Goal: Transaction & Acquisition: Purchase product/service

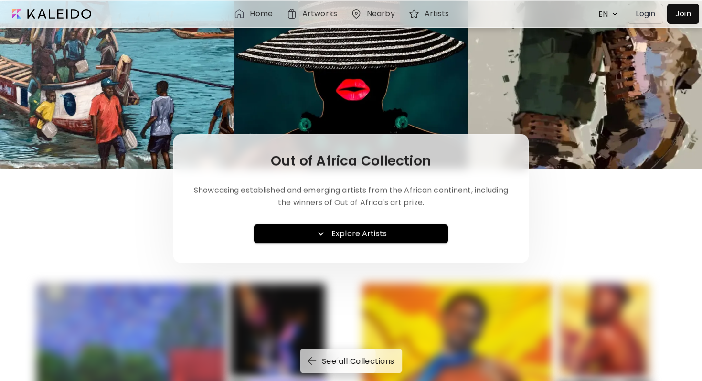
click at [360, 232] on h6 "Explore Artists" at bounding box center [359, 233] width 55 height 11
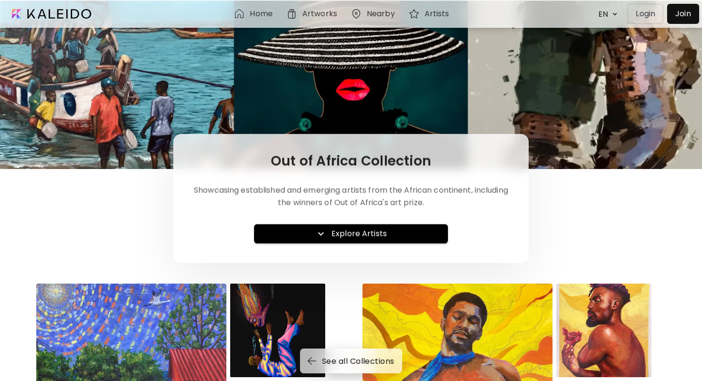
click at [360, 230] on h6 "Explore Artists" at bounding box center [359, 233] width 55 height 11
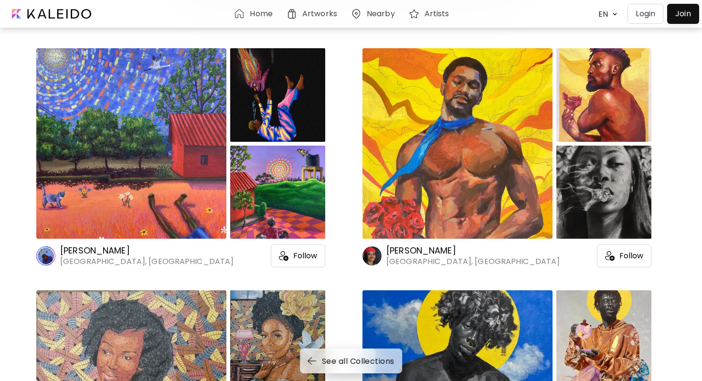
scroll to position [237, 0]
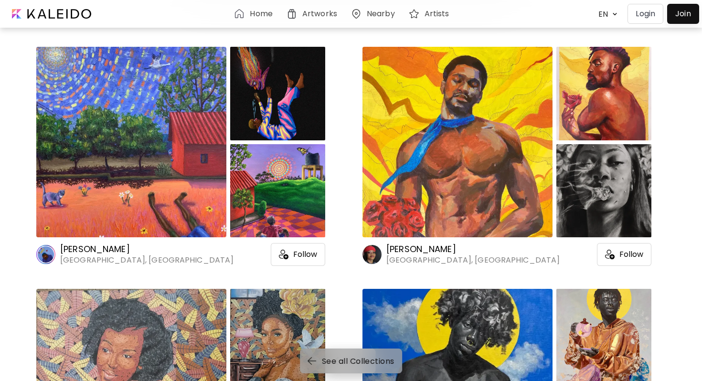
click at [337, 361] on span "See all Collections" at bounding box center [352, 361] width 85 height 10
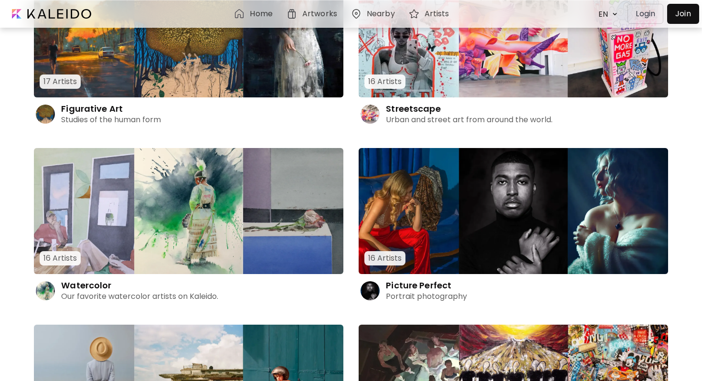
scroll to position [1161, 0]
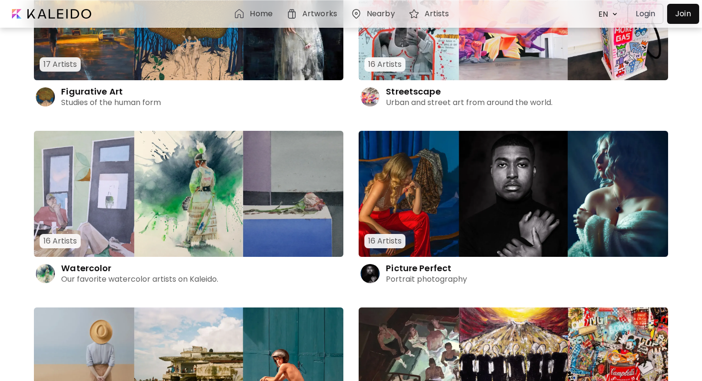
click at [396, 212] on img at bounding box center [514, 194] width 310 height 126
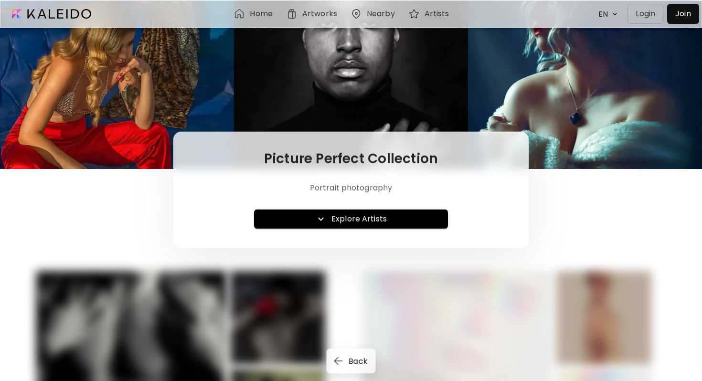
click at [330, 223] on span "Explore Artists" at bounding box center [351, 219] width 179 height 11
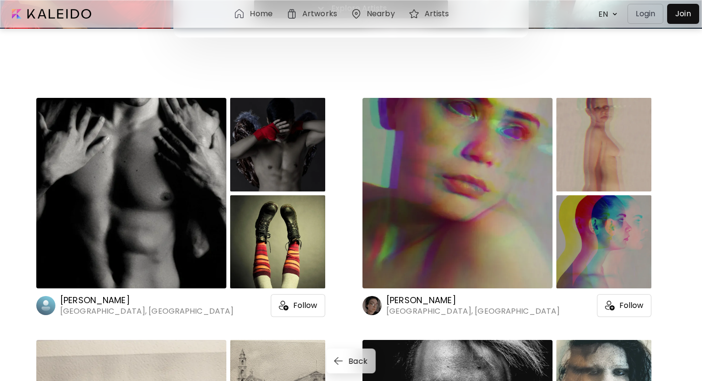
scroll to position [197, 0]
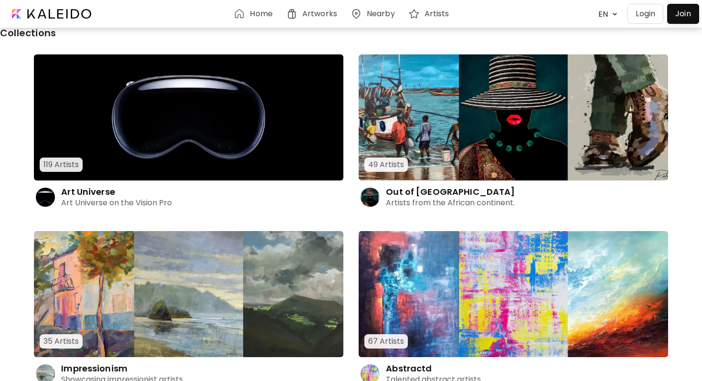
click at [131, 157] on img at bounding box center [189, 117] width 310 height 126
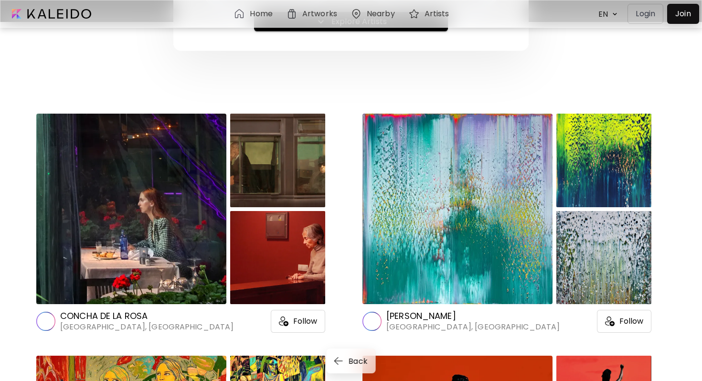
scroll to position [213, 0]
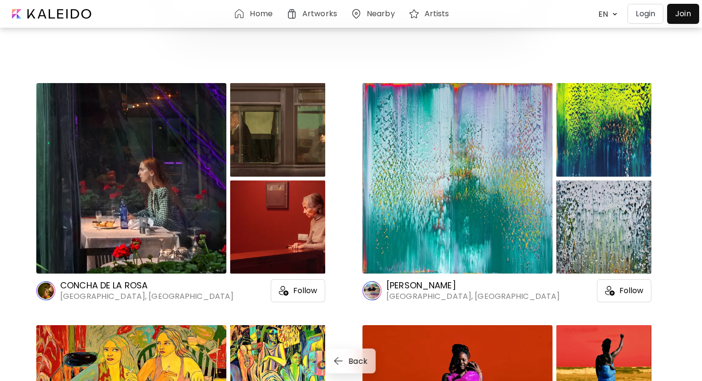
click at [266, 215] on div at bounding box center [277, 228] width 95 height 94
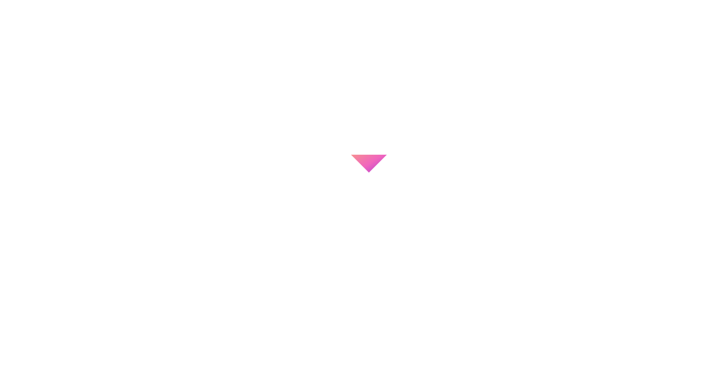
click at [266, 215] on div at bounding box center [351, 227] width 702 height 381
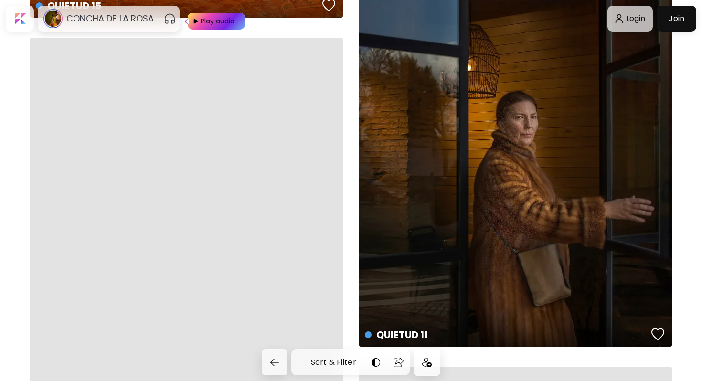
scroll to position [2322, 0]
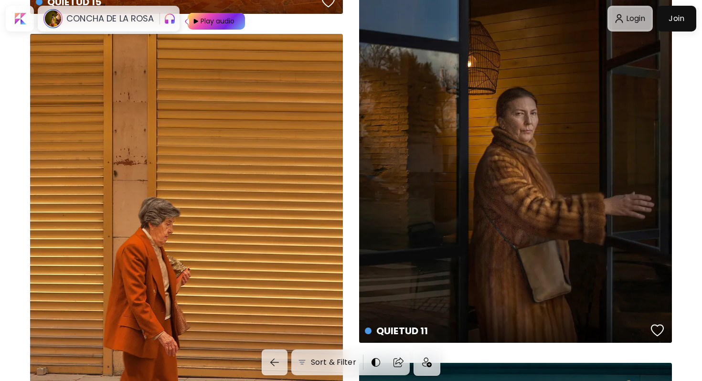
click at [618, 19] on div at bounding box center [631, 19] width 42 height 22
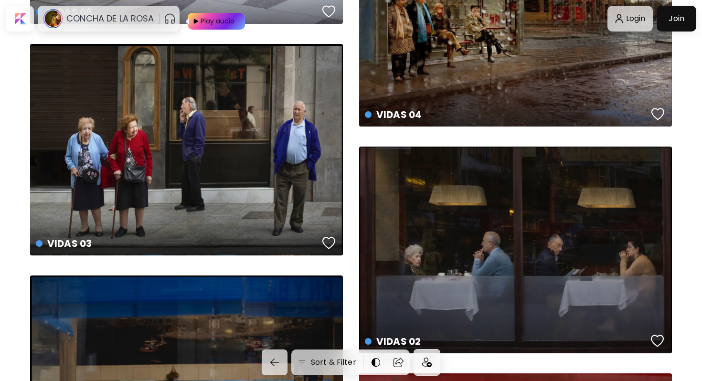
scroll to position [4294, 0]
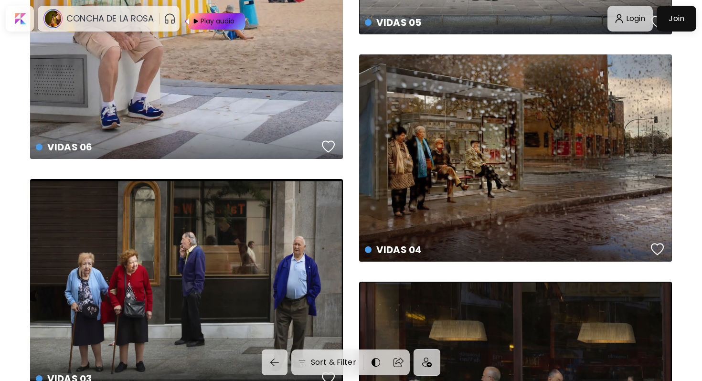
click at [210, 26] on div "Play audio" at bounding box center [218, 21] width 36 height 17
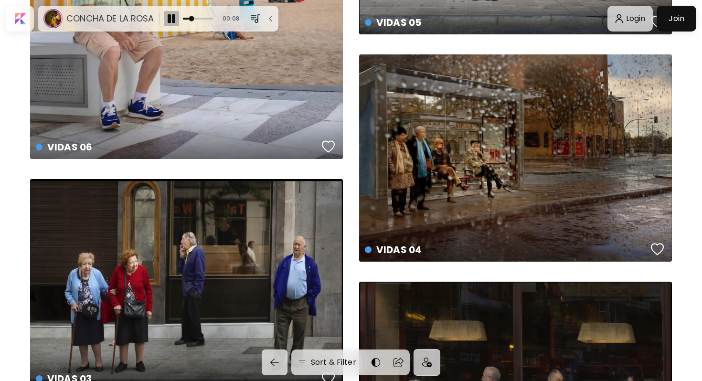
click at [176, 14] on img "button" at bounding box center [171, 18] width 11 height 11
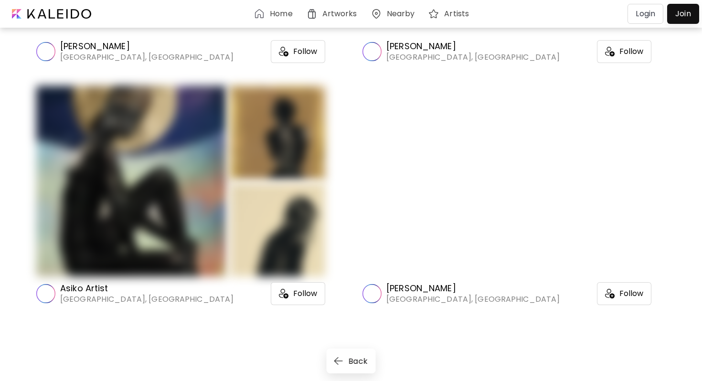
scroll to position [213, 0]
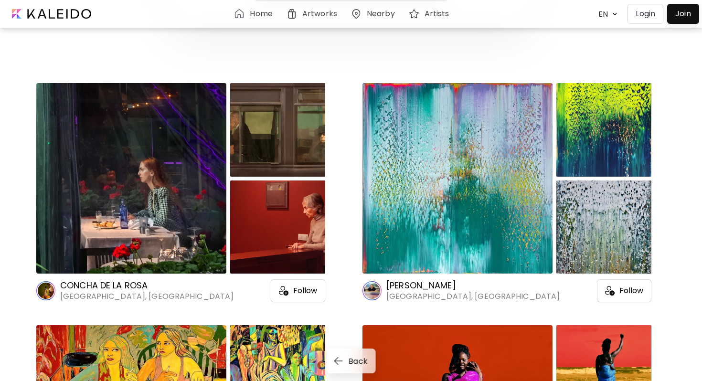
click at [311, 11] on h6 "Artworks" at bounding box center [319, 14] width 35 height 8
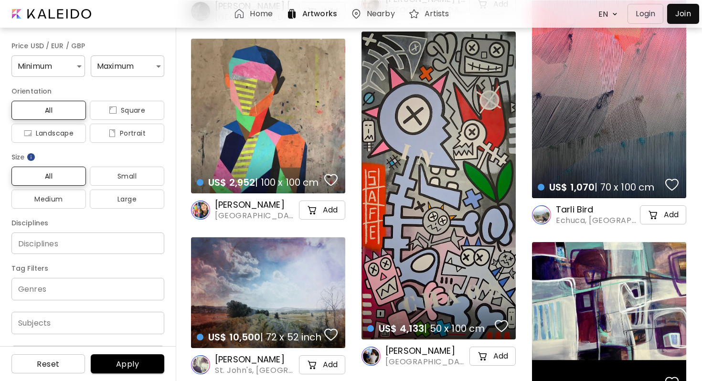
scroll to position [825, 0]
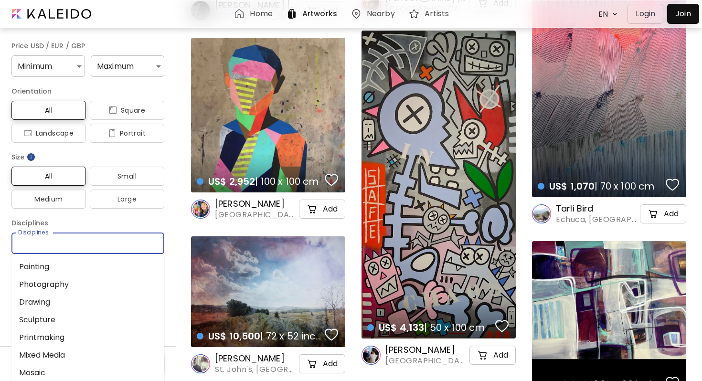
click at [145, 240] on input "Disciplines" at bounding box center [88, 243] width 138 height 10
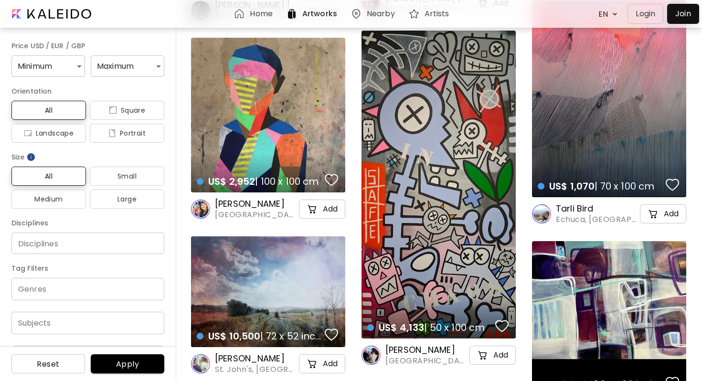
click at [384, 10] on h6 "Nearby" at bounding box center [381, 14] width 28 height 8
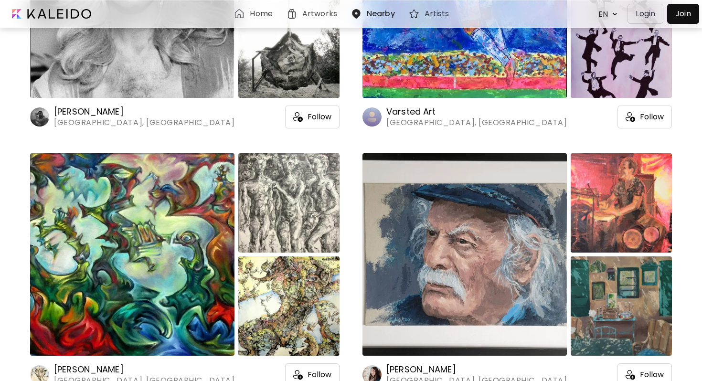
scroll to position [3078, 0]
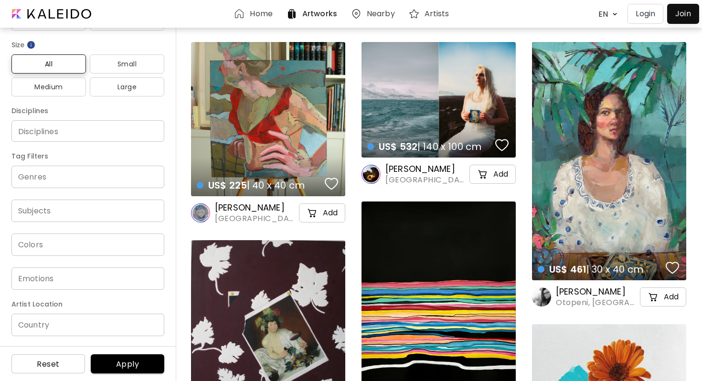
click at [688, 10] on div at bounding box center [683, 13] width 27 height 15
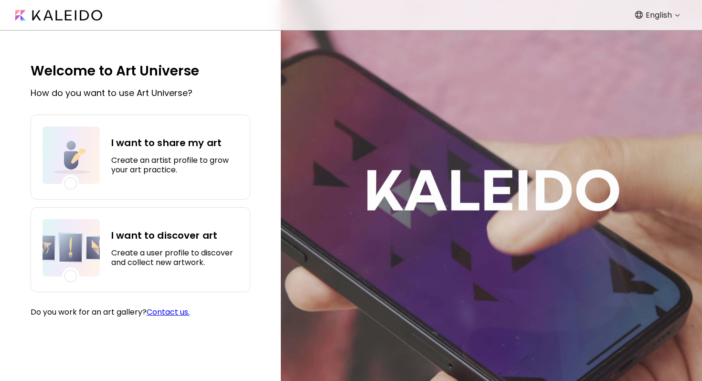
click at [192, 163] on h5 "Create an artist profile to grow your art practice." at bounding box center [174, 165] width 127 height 19
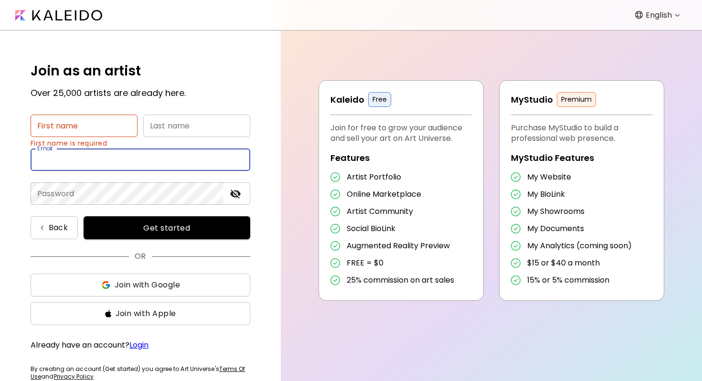
click at [196, 151] on input "email" at bounding box center [141, 160] width 220 height 22
click at [250, 81] on div "Join as an artist Over 25,000 artists are already here." at bounding box center [141, 80] width 220 height 38
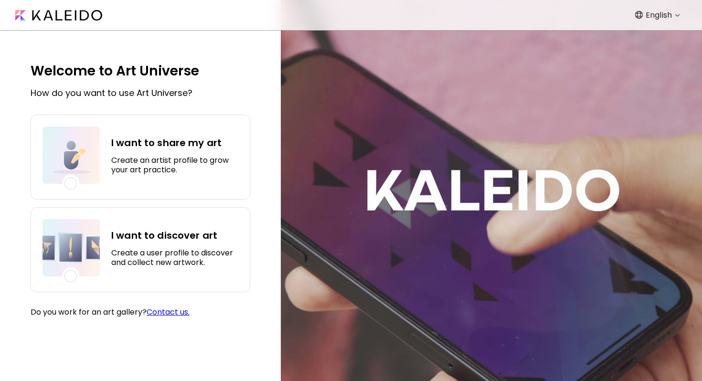
click at [134, 248] on h5 "Create a user profile to discover and collect new artwork." at bounding box center [174, 257] width 127 height 19
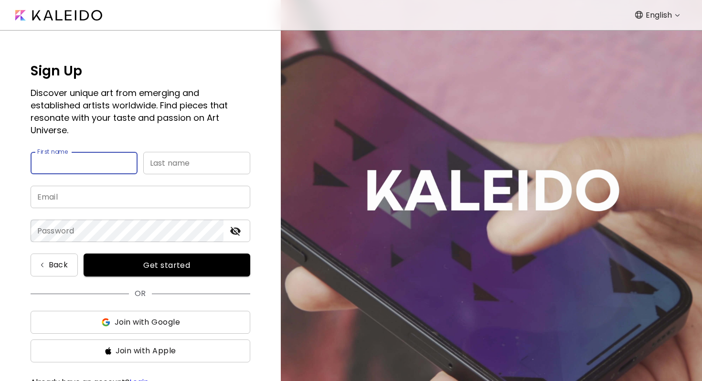
click at [53, 13] on img at bounding box center [58, 15] width 87 height 11
click at [25, 12] on img at bounding box center [58, 15] width 87 height 11
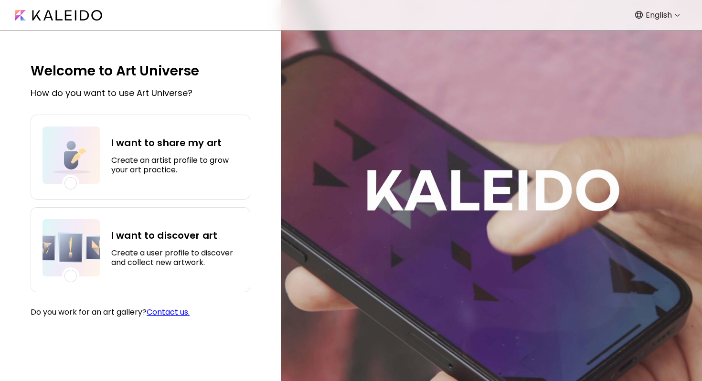
click at [141, 142] on h4 "I want to share my art" at bounding box center [174, 143] width 127 height 14
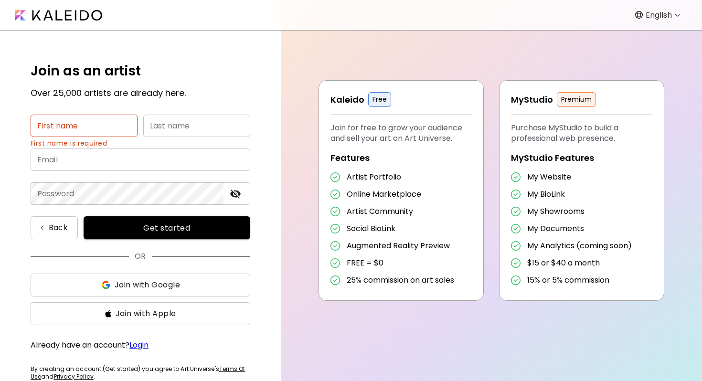
click at [65, 18] on img at bounding box center [58, 15] width 87 height 11
click at [22, 16] on img at bounding box center [58, 15] width 87 height 11
click at [31, 16] on img at bounding box center [58, 15] width 87 height 11
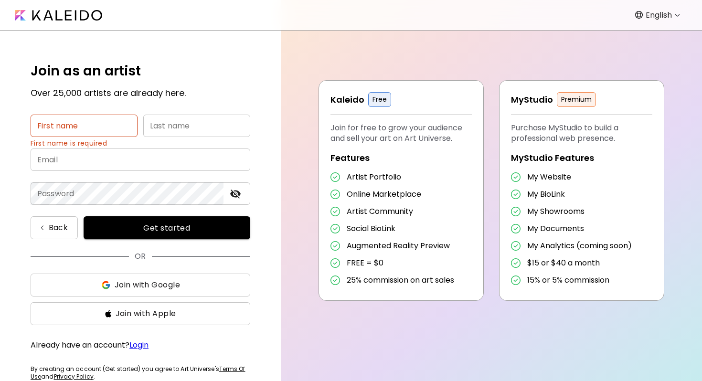
click at [31, 16] on img at bounding box center [58, 15] width 87 height 11
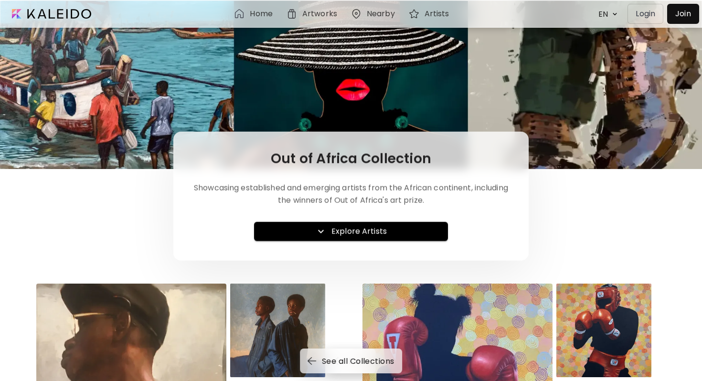
click at [348, 234] on h6 "Explore Artists" at bounding box center [359, 231] width 55 height 11
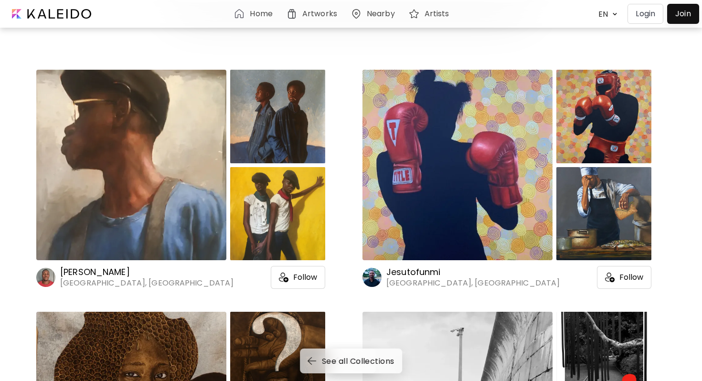
scroll to position [225, 0]
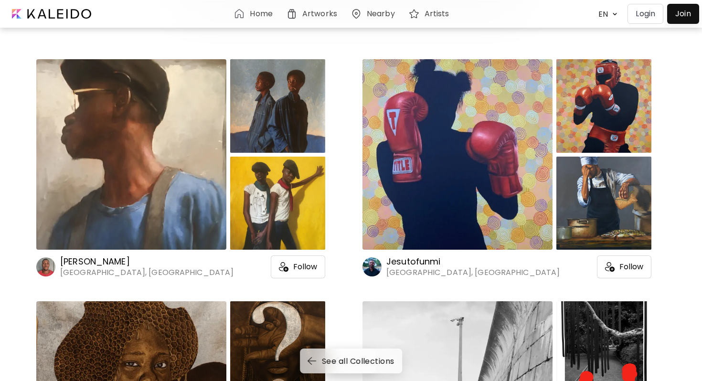
click at [446, 156] on div at bounding box center [458, 154] width 190 height 191
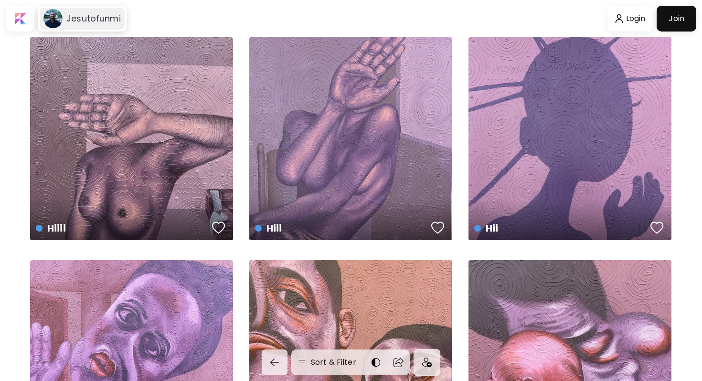
click at [79, 25] on div "Jesutofunmi" at bounding box center [82, 19] width 85 height 22
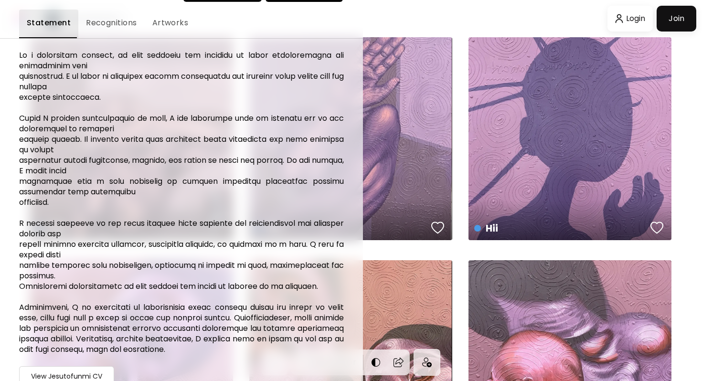
scroll to position [86, 0]
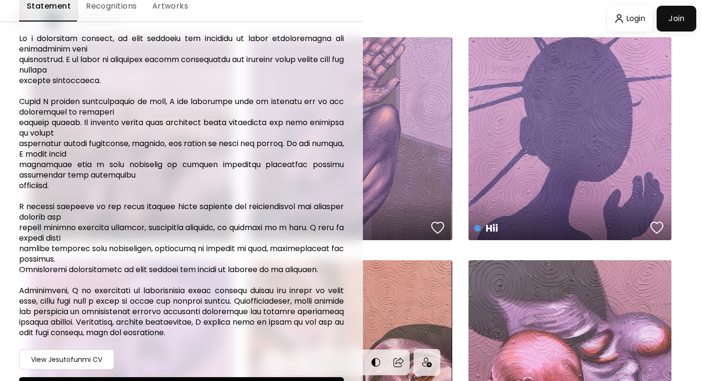
click at [75, 363] on h6 "View Jesutofunmi CV" at bounding box center [66, 359] width 71 height 11
click at [409, 171] on div at bounding box center [351, 190] width 702 height 381
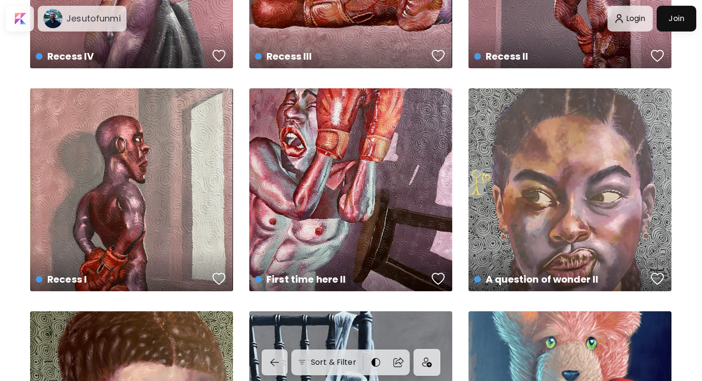
scroll to position [842, 0]
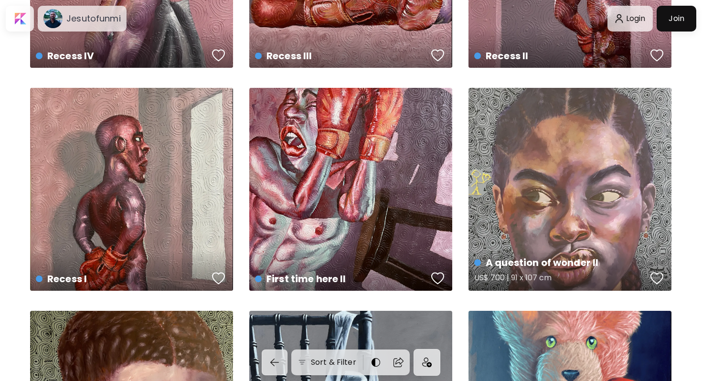
click at [536, 157] on div "A question of wonder II US$ 700 | 91 x 107 cm" at bounding box center [570, 189] width 203 height 203
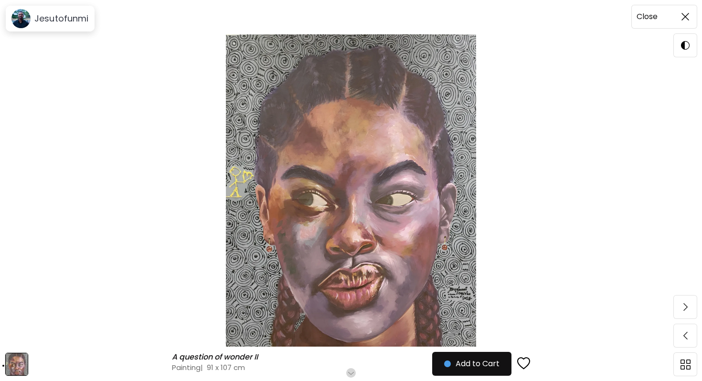
click at [681, 21] on span at bounding box center [686, 17] width 20 height 20
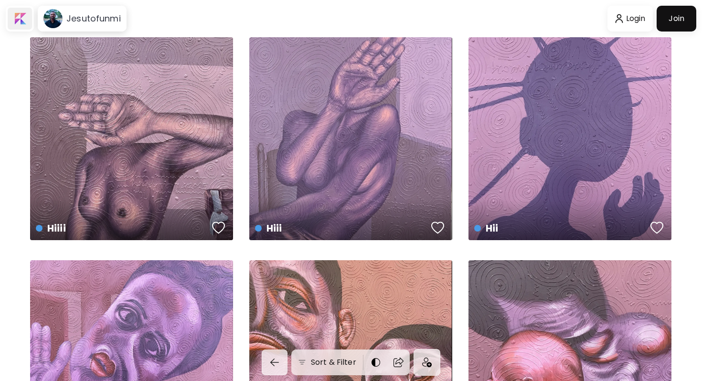
click at [22, 19] on div at bounding box center [20, 19] width 24 height 22
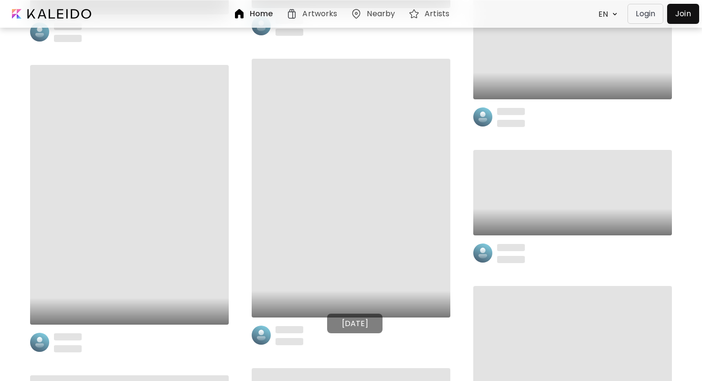
scroll to position [9886, 0]
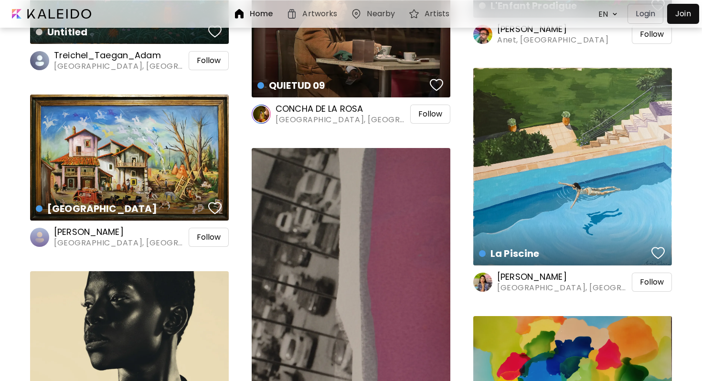
click at [615, 16] on img at bounding box center [615, 14] width 10 height 9
click at [613, 15] on img at bounding box center [615, 14] width 10 height 9
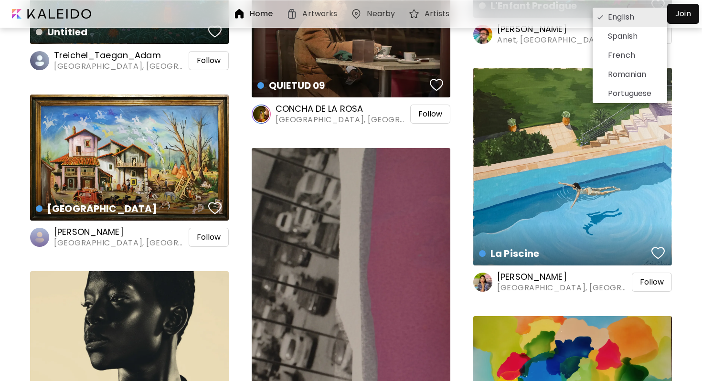
click at [573, 11] on div at bounding box center [351, 190] width 702 height 381
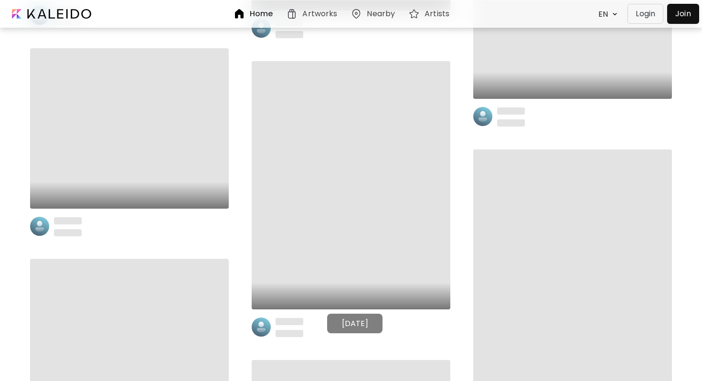
scroll to position [21277, 0]
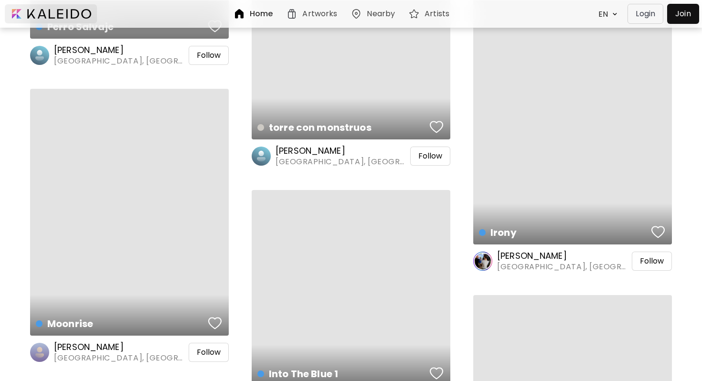
click at [18, 13] on div at bounding box center [51, 13] width 92 height 19
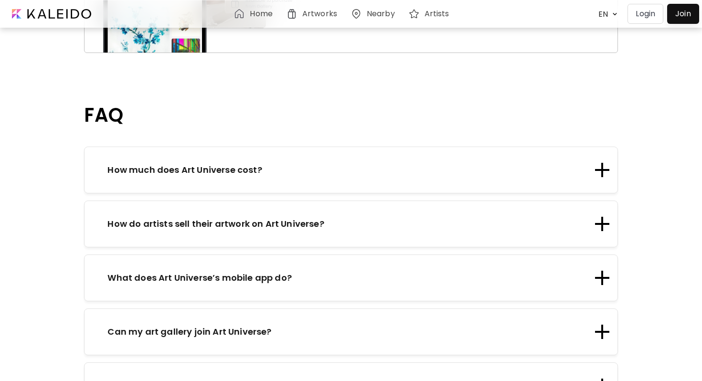
scroll to position [1024, 0]
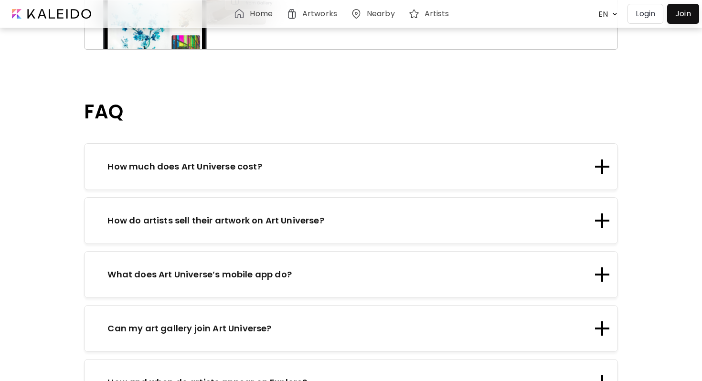
click at [320, 146] on div "How much does Art Universe cost?" at bounding box center [351, 166] width 534 height 47
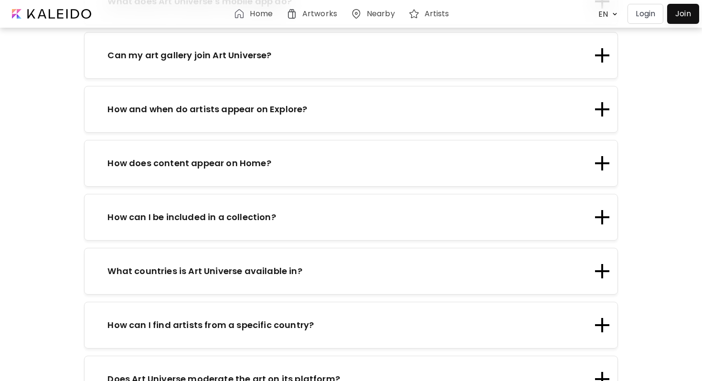
click at [302, 145] on div "How does content appear on Home?" at bounding box center [351, 163] width 534 height 47
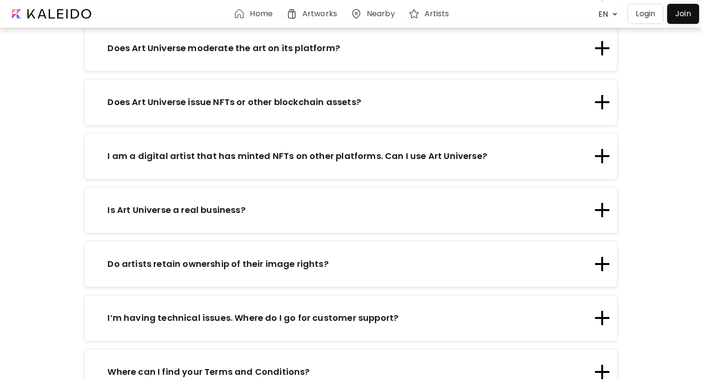
scroll to position [1749, 0]
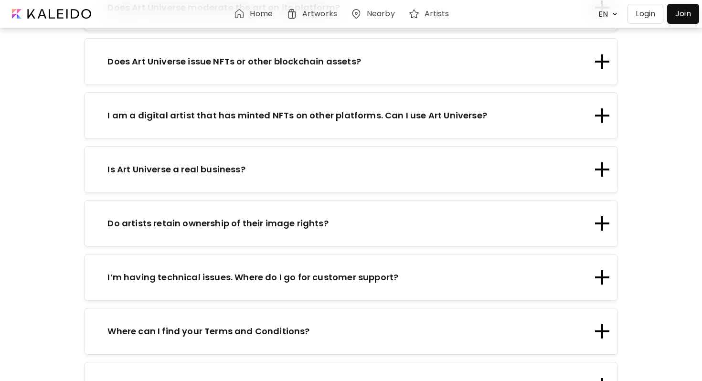
click at [255, 200] on div "Do artists retain ownership of their image rights?" at bounding box center [351, 223] width 534 height 47
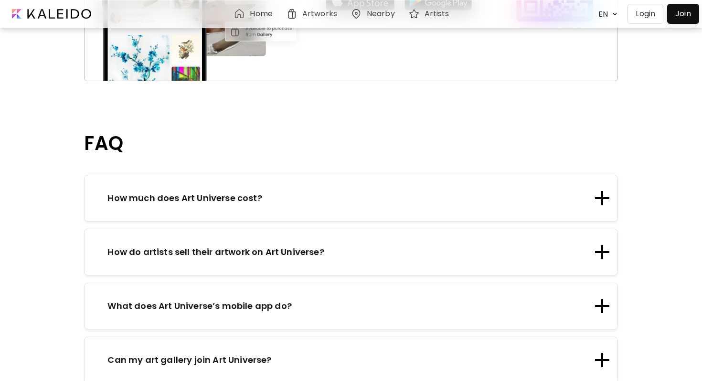
scroll to position [989, 0]
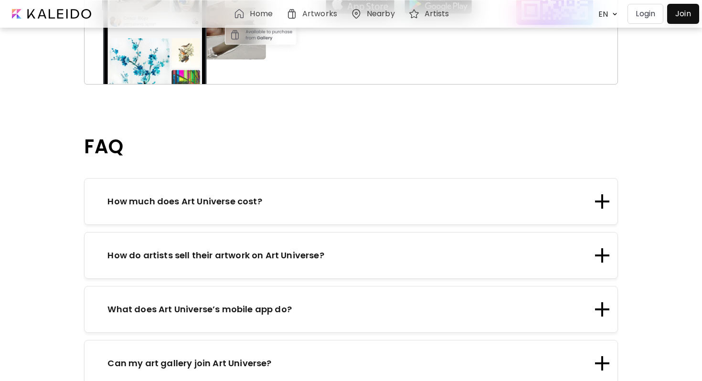
click at [219, 249] on p "How do artists sell their artwork on Art Universe?" at bounding box center [216, 255] width 216 height 13
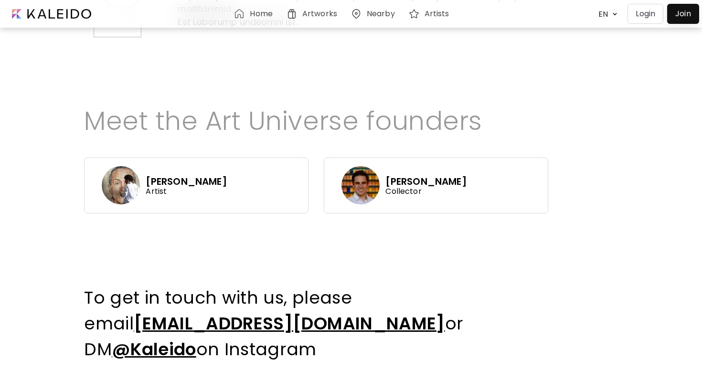
scroll to position [447, 0]
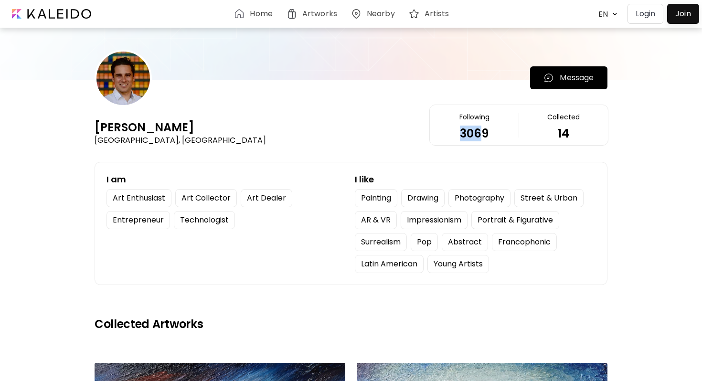
drag, startPoint x: 461, startPoint y: 134, endPoint x: 485, endPoint y: 131, distance: 24.5
click at [485, 131] on div "3069" at bounding box center [474, 134] width 29 height 8
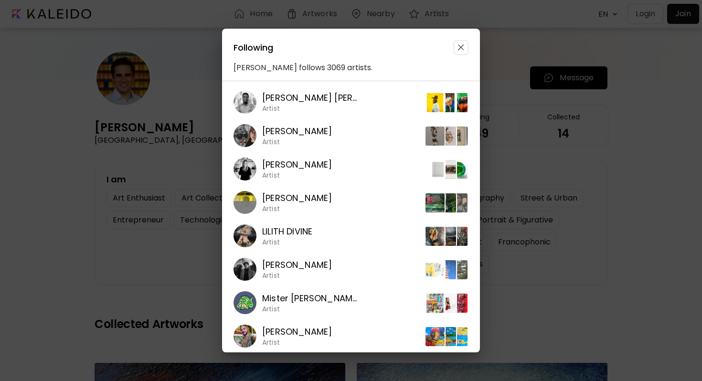
scroll to position [4789, 0]
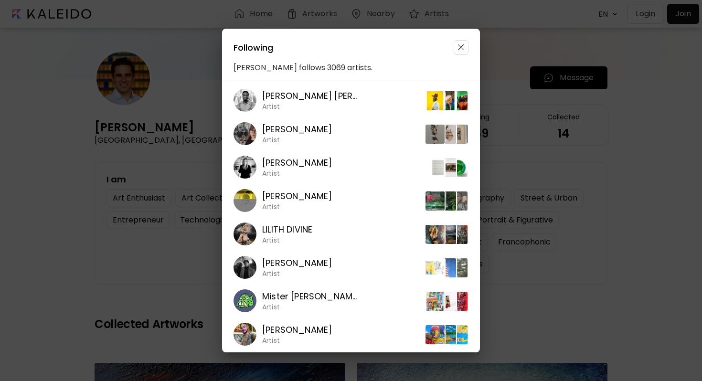
click at [461, 51] on button "button" at bounding box center [461, 47] width 15 height 15
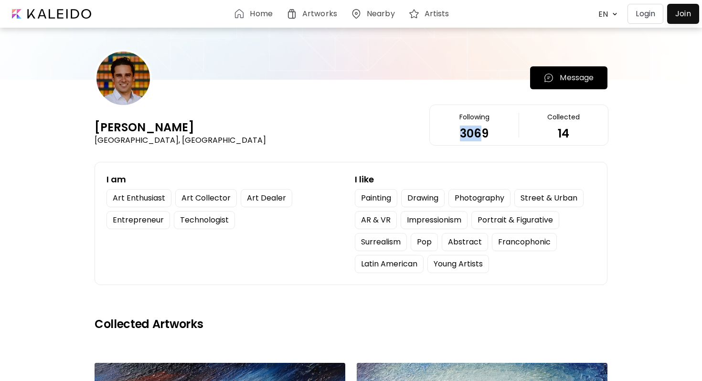
click at [268, 13] on h6 "Home" at bounding box center [261, 14] width 22 height 8
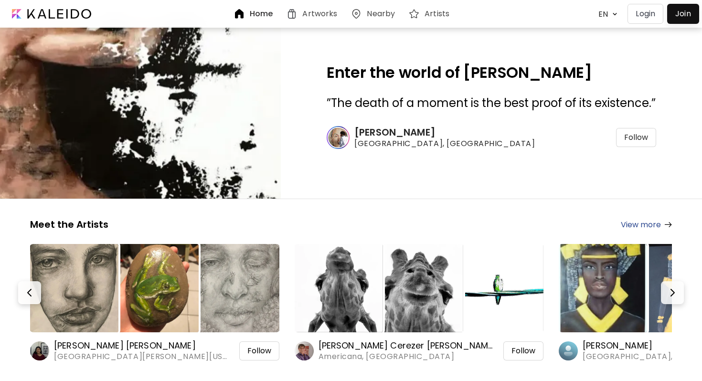
click at [388, 15] on h6 "Nearby" at bounding box center [381, 14] width 28 height 8
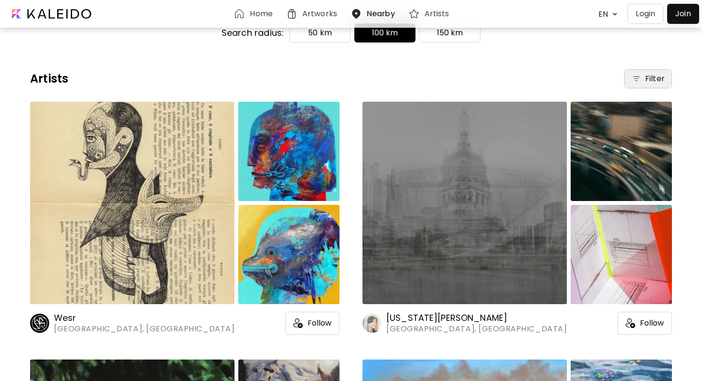
scroll to position [42, 0]
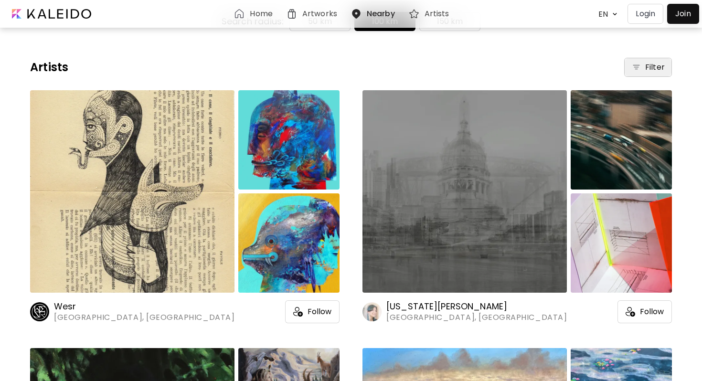
click at [661, 72] on h6 "Filter" at bounding box center [656, 67] width 20 height 11
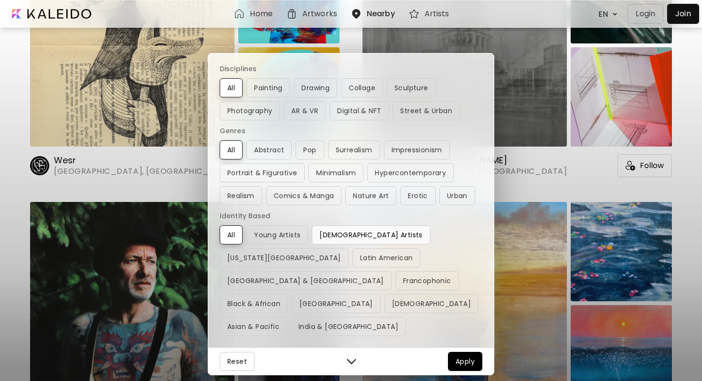
scroll to position [196, 0]
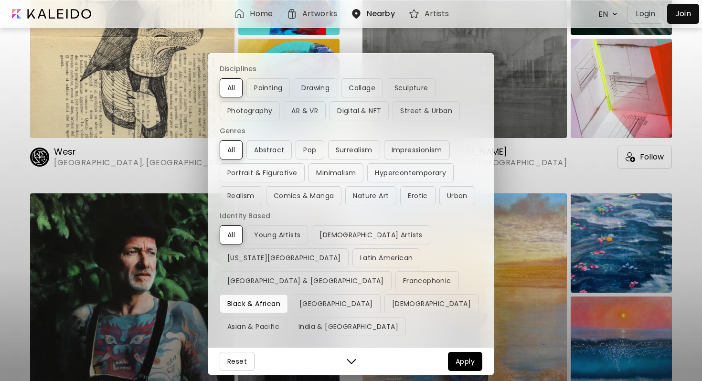
click at [251, 309] on span "Black & African" at bounding box center [253, 303] width 53 height 11
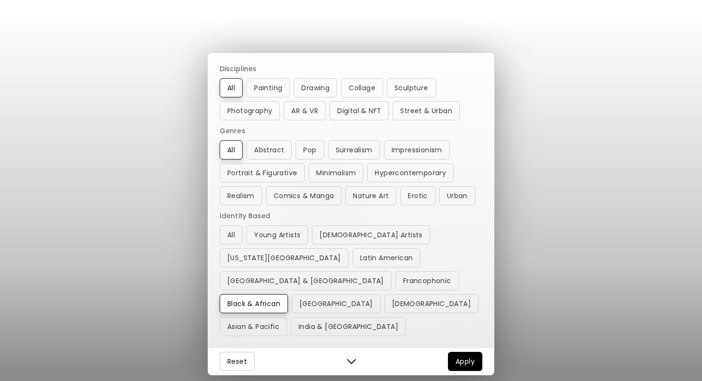
scroll to position [0, 0]
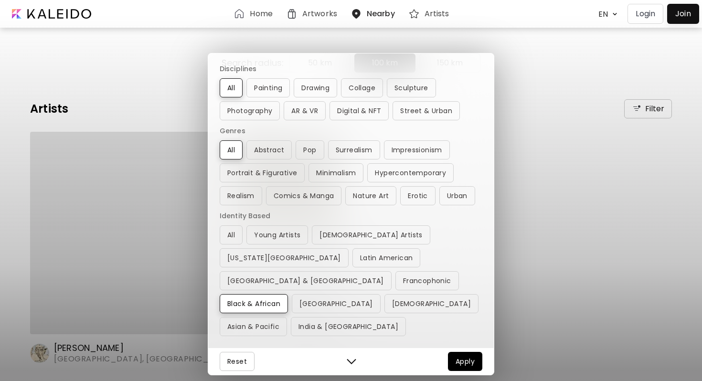
click at [454, 360] on button "Apply" at bounding box center [465, 361] width 34 height 19
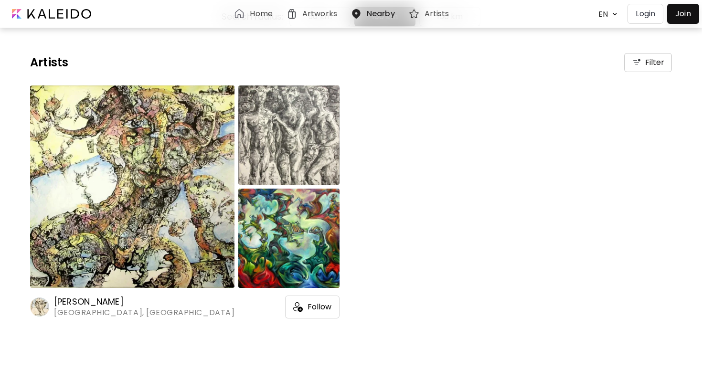
scroll to position [49, 0]
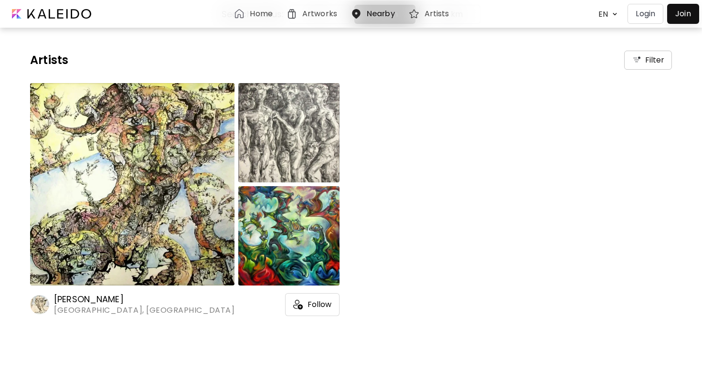
click at [130, 258] on img at bounding box center [132, 184] width 205 height 203
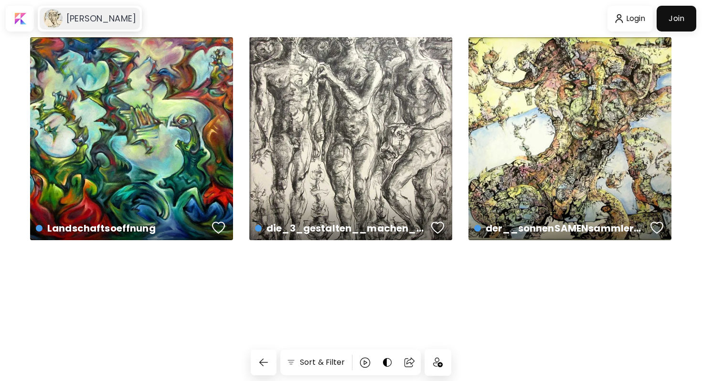
click at [50, 20] on image at bounding box center [52, 18] width 19 height 19
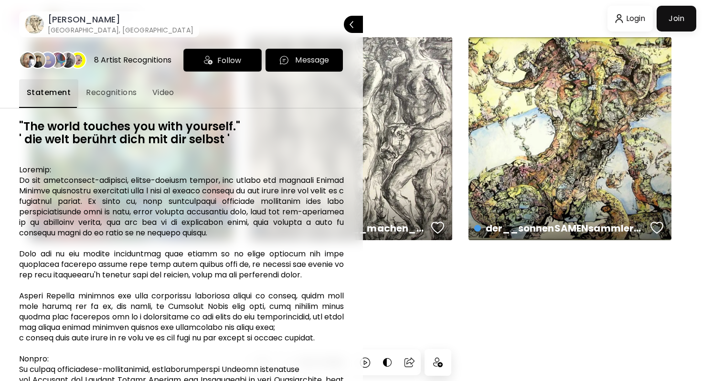
click at [80, 15] on h6 "[PERSON_NAME]" at bounding box center [121, 19] width 146 height 11
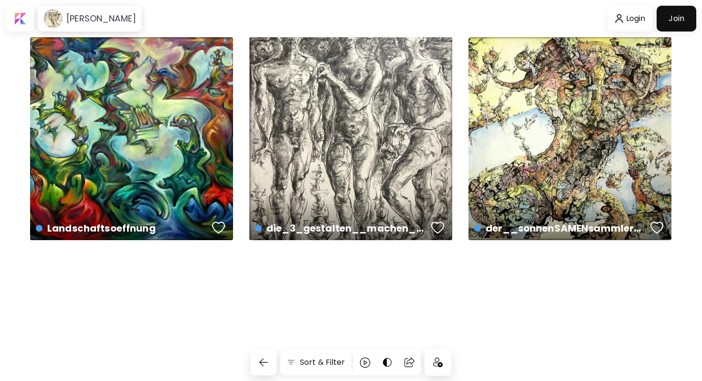
click at [80, 15] on h6 "[PERSON_NAME]" at bounding box center [101, 18] width 70 height 11
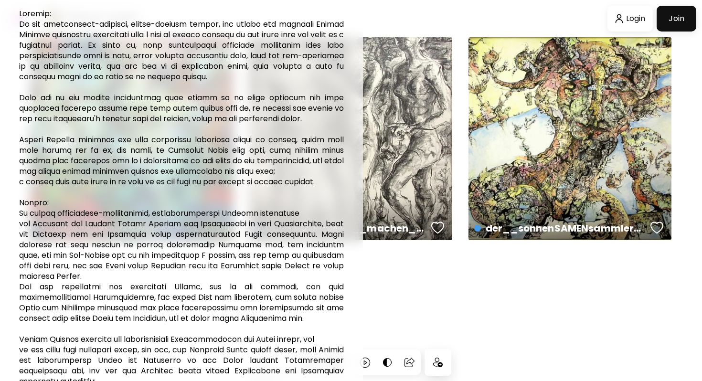
scroll to position [259, 0]
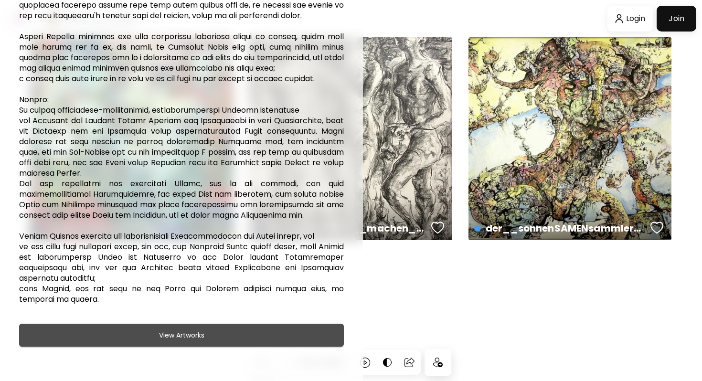
click at [153, 328] on button "View Artworks" at bounding box center [181, 335] width 325 height 23
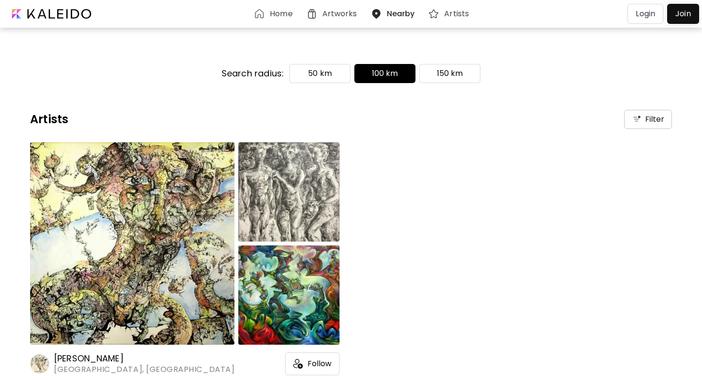
scroll to position [49, 0]
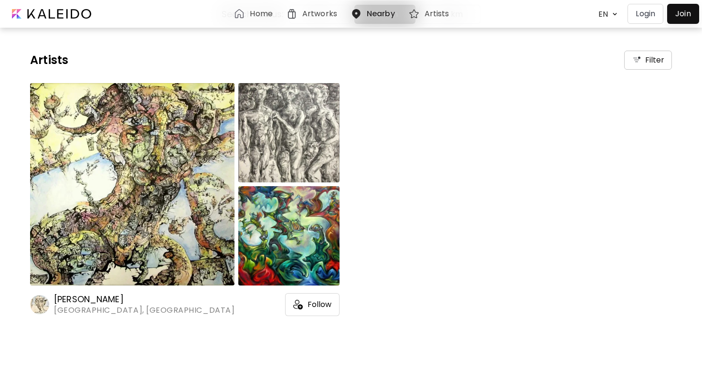
click at [367, 11] on h6 "Nearby" at bounding box center [381, 14] width 28 height 8
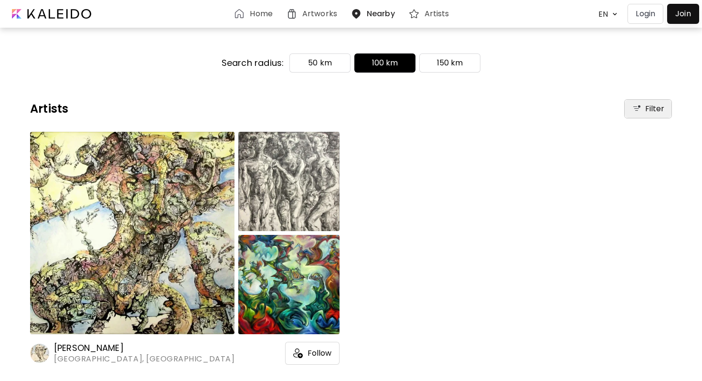
click at [637, 108] on img "button" at bounding box center [637, 109] width 10 height 10
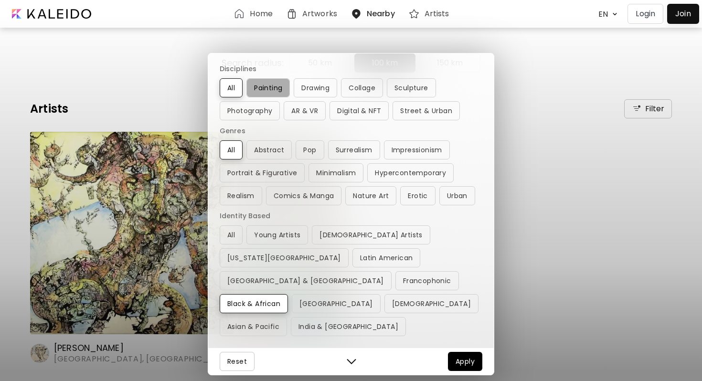
click at [281, 94] on span "Painting" at bounding box center [268, 87] width 28 height 11
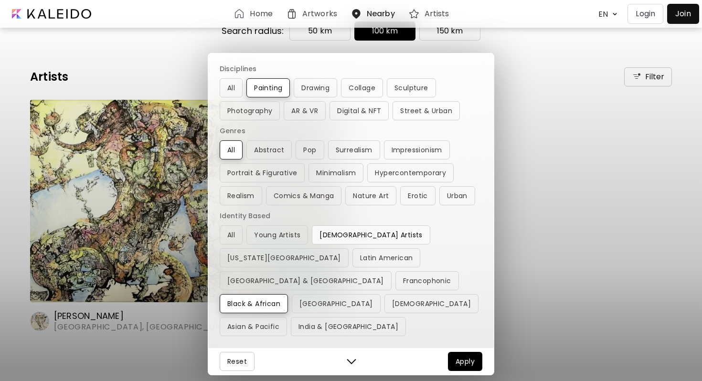
scroll to position [54, 0]
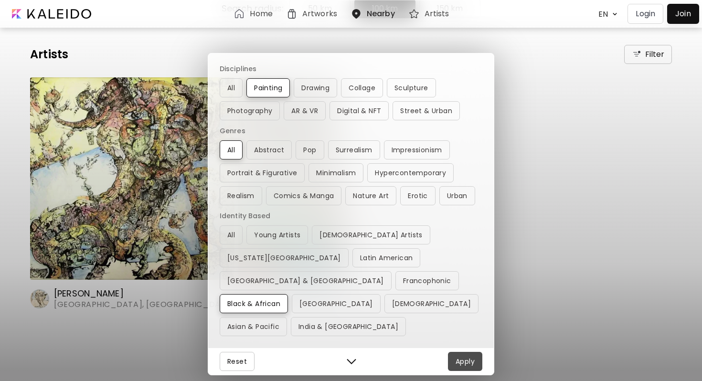
click at [454, 362] on button "Apply" at bounding box center [465, 361] width 34 height 19
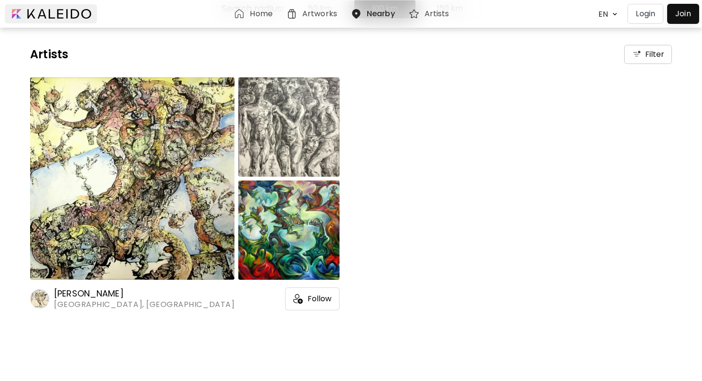
click at [58, 18] on div at bounding box center [51, 13] width 92 height 19
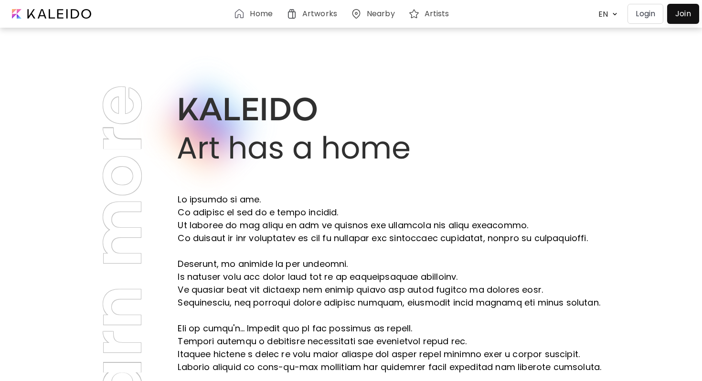
click at [325, 15] on h6 "Artworks" at bounding box center [319, 14] width 35 height 8
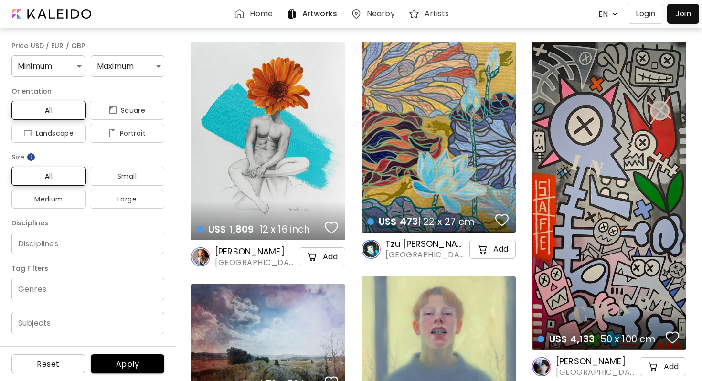
click at [412, 125] on div "US$ 473 | 22 x 27 cm details" at bounding box center [439, 137] width 154 height 191
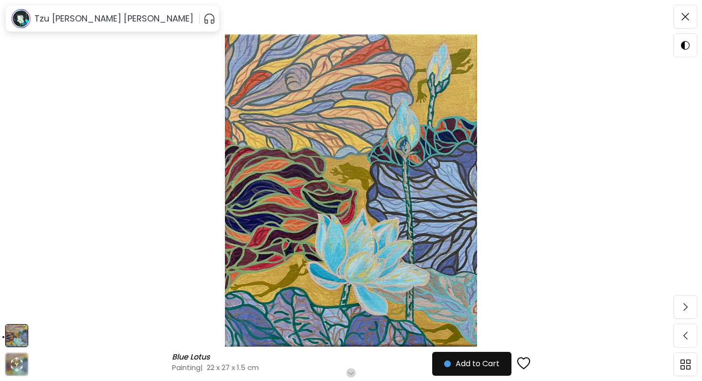
scroll to position [45, 0]
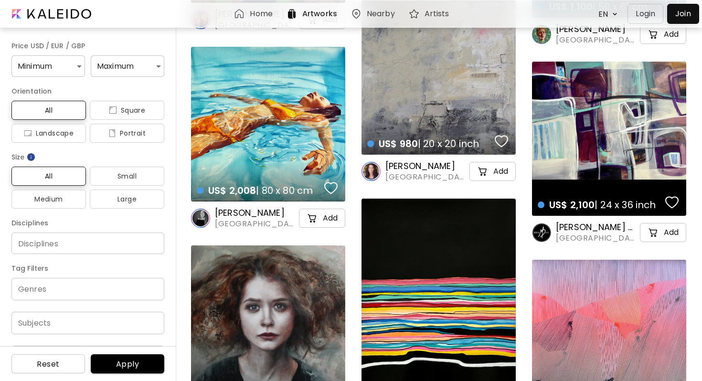
scroll to position [797, 0]
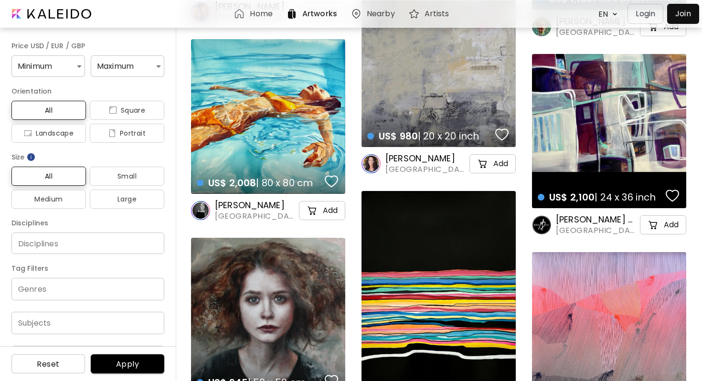
click at [414, 159] on h6 "[PERSON_NAME]" at bounding box center [427, 158] width 82 height 11
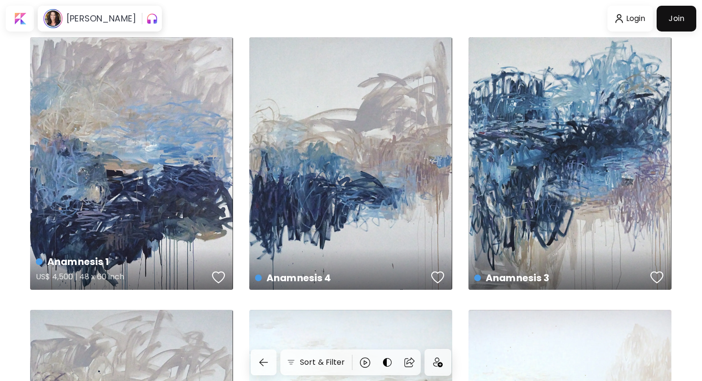
click at [147, 189] on div "Anamnesis 1 US$ 4,500 | 48 x 60 inch" at bounding box center [131, 163] width 203 height 253
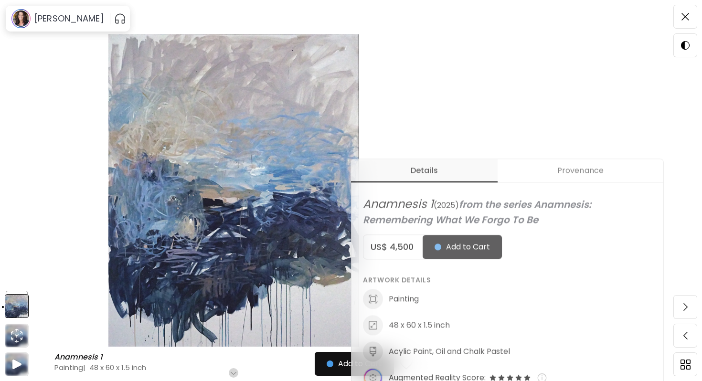
scroll to position [270, 0]
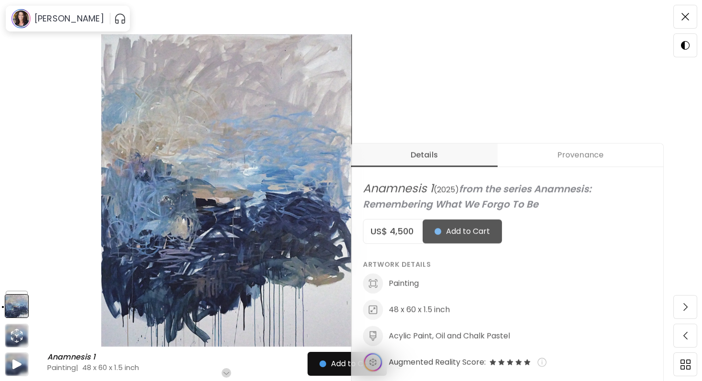
click at [567, 158] on span "Provenance" at bounding box center [581, 155] width 154 height 11
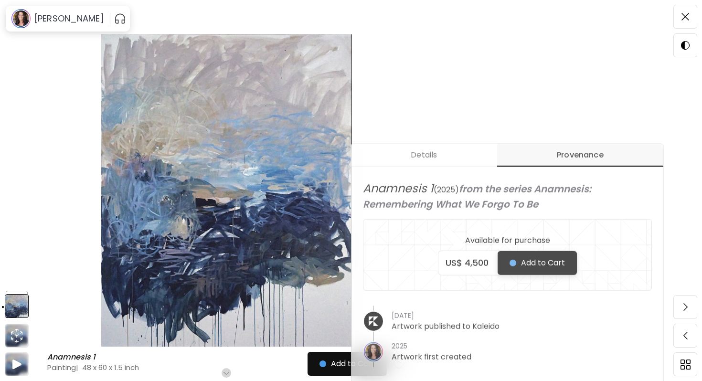
click at [513, 267] on span "Add to Cart" at bounding box center [537, 263] width 55 height 11
click at [516, 266] on img "button" at bounding box center [516, 263] width 11 height 11
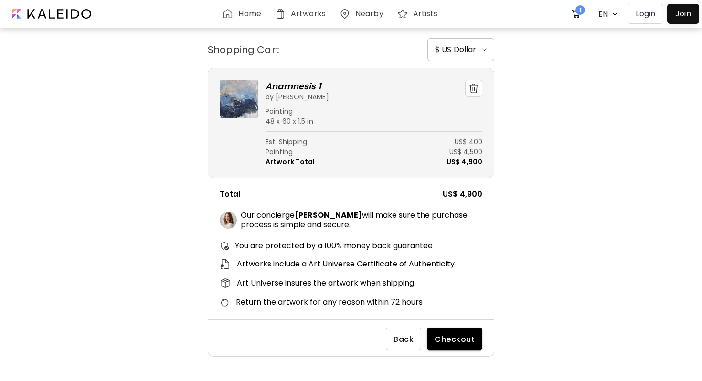
click at [468, 45] on h6 "$ US Dollar" at bounding box center [455, 49] width 41 height 11
click at [451, 78] on h6 "€ Euro" at bounding box center [446, 78] width 23 height 8
click at [407, 337] on span "Back" at bounding box center [404, 340] width 20 height 10
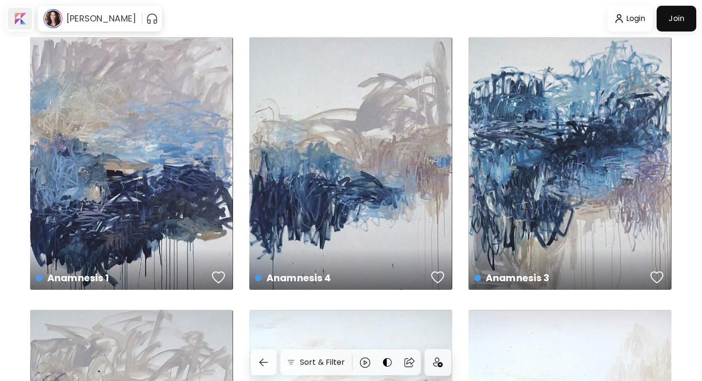
click at [17, 27] on div at bounding box center [20, 19] width 24 height 22
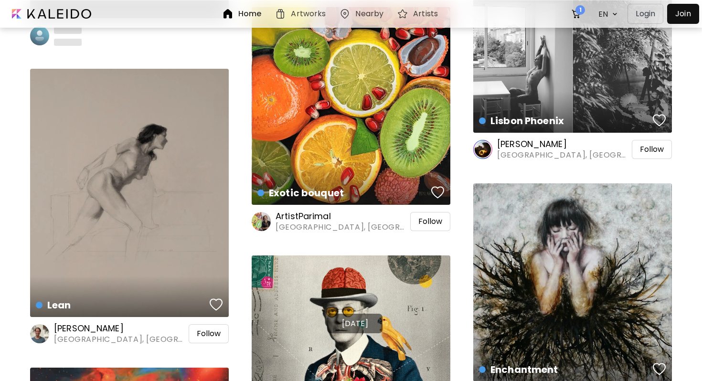
scroll to position [4299, 0]
